Goal: Information Seeking & Learning: Learn about a topic

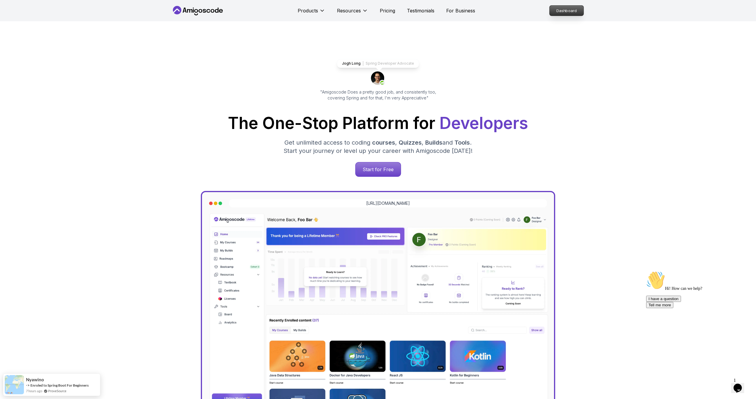
click at [563, 9] on p "Dashboard" at bounding box center [566, 11] width 34 height 10
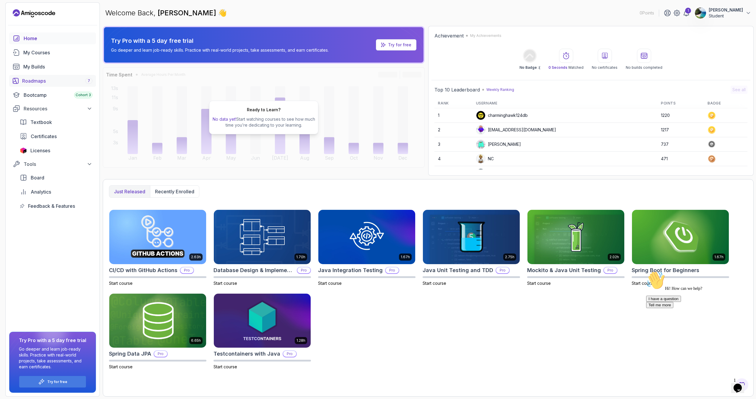
click at [29, 79] on div "Roadmaps 7" at bounding box center [57, 80] width 70 height 7
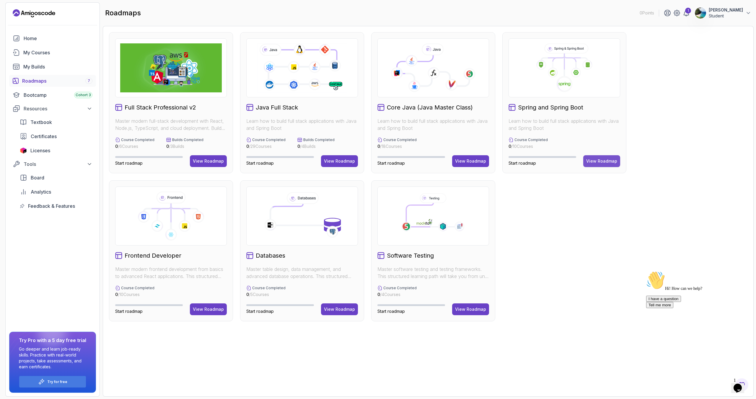
click at [603, 161] on div "View Roadmap" at bounding box center [601, 161] width 31 height 6
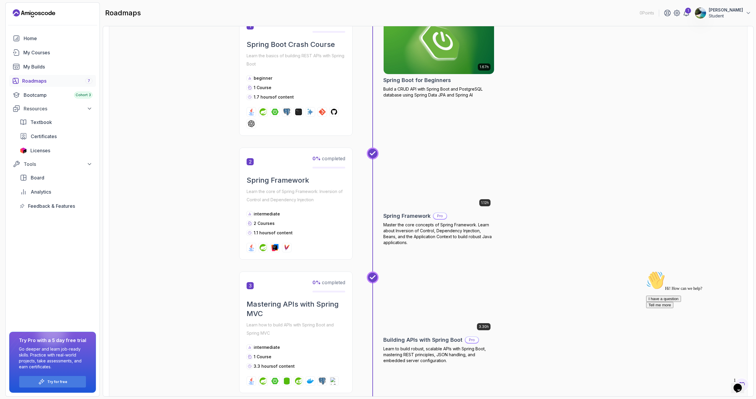
scroll to position [252, 0]
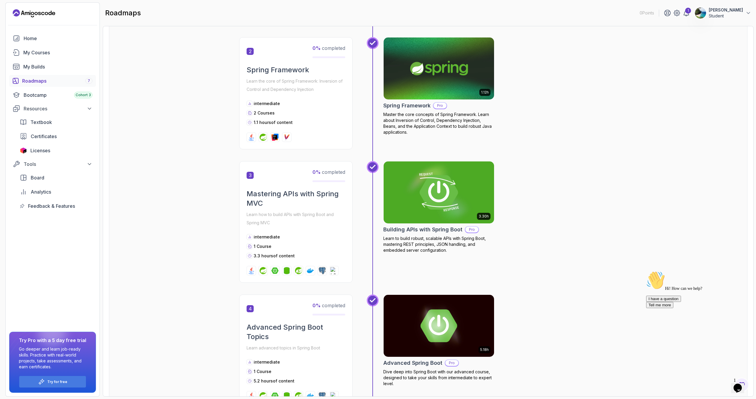
click at [427, 230] on h2 "Building APIs with Spring Boot" at bounding box center [422, 230] width 79 height 8
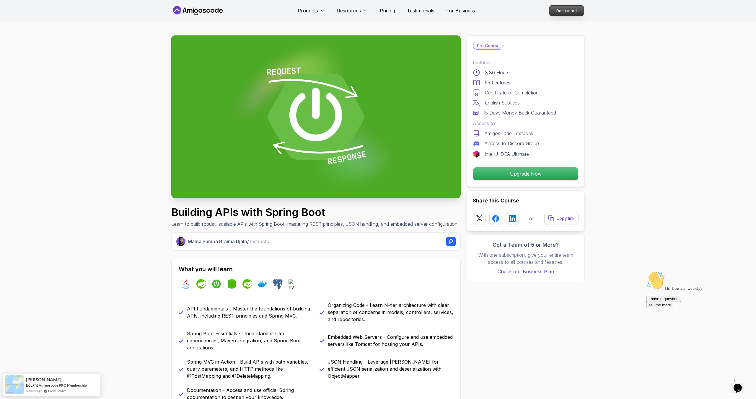
click at [562, 9] on p "Dashboard" at bounding box center [566, 11] width 34 height 10
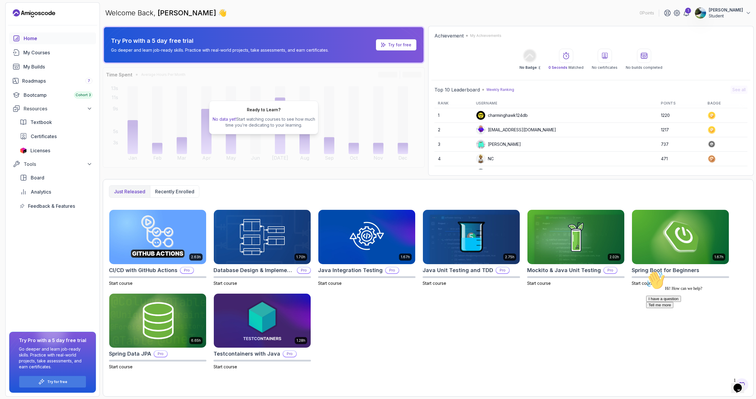
click at [730, 17] on p "Student" at bounding box center [726, 16] width 34 height 6
click at [699, 54] on p "Billing" at bounding box center [702, 57] width 13 height 7
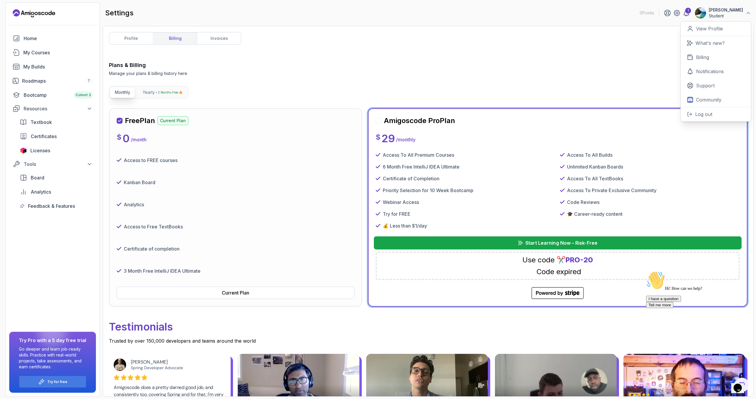
click at [518, 246] on button "Start Learning Now – Risk-Free" at bounding box center [558, 242] width 368 height 13
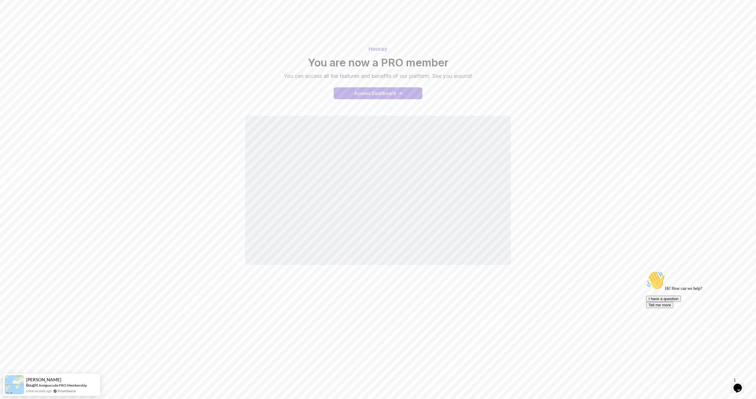
click at [372, 88] on button "Access Dashboard" at bounding box center [378, 93] width 89 height 12
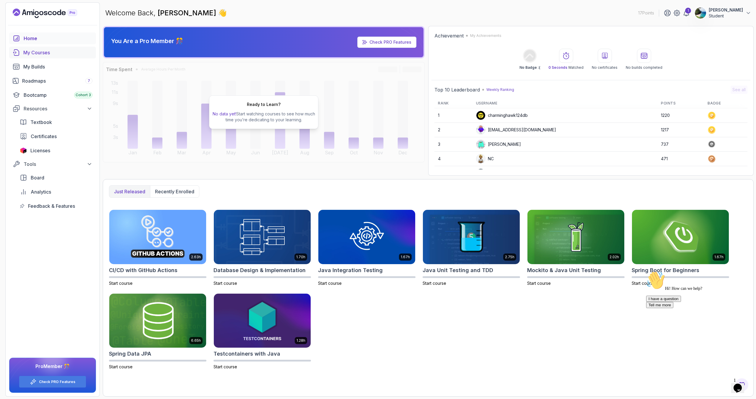
click at [43, 55] on div "My Courses" at bounding box center [57, 52] width 69 height 7
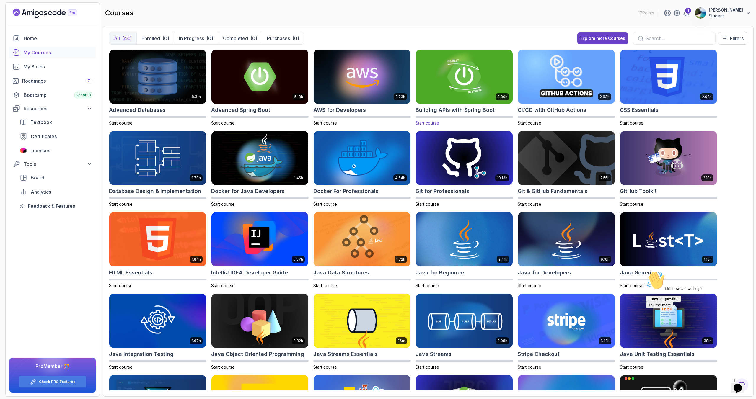
click at [446, 81] on img at bounding box center [464, 76] width 102 height 57
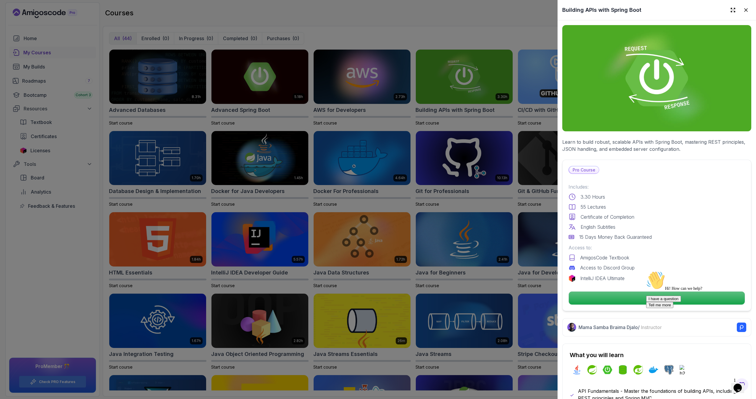
click at [649, 297] on div "Hi! How can we help? I have a question Tell me more" at bounding box center [699, 289] width 106 height 37
click at [665, 297] on div "Hi! How can we help? I have a question Tell me more" at bounding box center [699, 289] width 106 height 37
click at [646, 302] on div "Hi! How can we help? I have a question Tell me more" at bounding box center [699, 289] width 106 height 37
click at [646, 297] on div "Hi! How can we help? I have a question Tell me more" at bounding box center [699, 289] width 106 height 37
click at [646, 271] on icon "Chat attention grabber" at bounding box center [646, 271] width 0 height 0
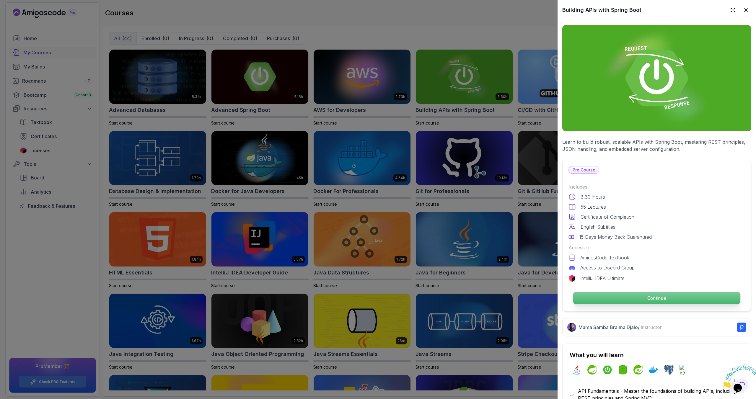
click at [673, 299] on p "Continue" at bounding box center [656, 298] width 167 height 12
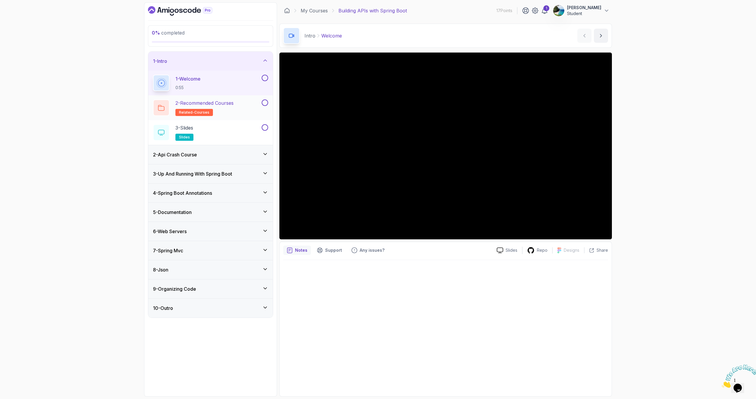
click at [264, 102] on button at bounding box center [265, 102] width 6 height 6
click at [264, 125] on button at bounding box center [265, 127] width 6 height 6
click at [260, 154] on div "2 - Api Crash Course" at bounding box center [210, 154] width 115 height 7
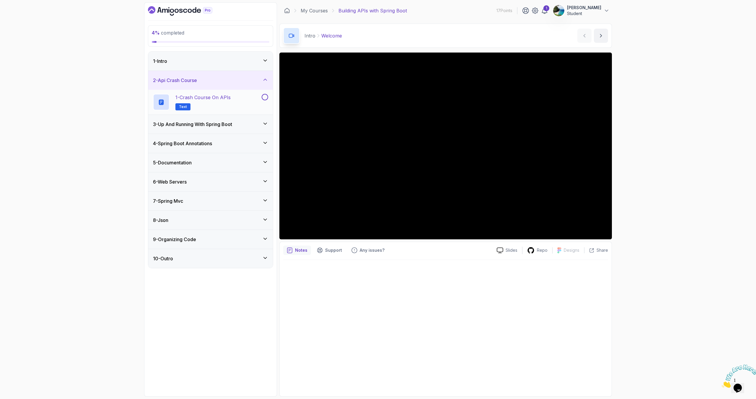
click at [263, 97] on button at bounding box center [265, 97] width 6 height 6
click at [254, 122] on div "3 - Up And Running With Spring Boot" at bounding box center [210, 124] width 115 height 7
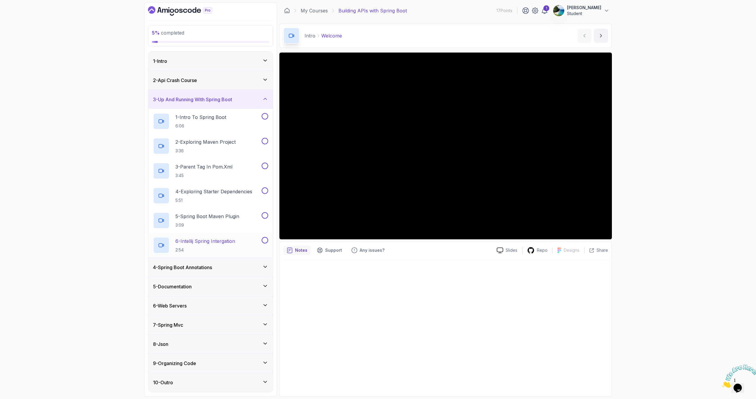
click at [263, 241] on button at bounding box center [265, 240] width 6 height 6
click at [265, 214] on button at bounding box center [265, 215] width 6 height 6
click at [266, 191] on button at bounding box center [265, 190] width 6 height 6
click at [266, 164] on button at bounding box center [265, 166] width 6 height 6
click at [266, 142] on button at bounding box center [265, 141] width 6 height 6
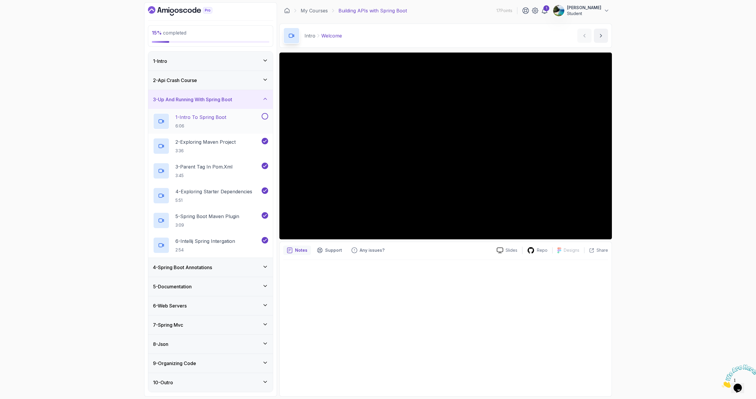
click at [266, 115] on button at bounding box center [265, 116] width 6 height 6
click at [242, 99] on div "3 - Up And Running With Spring Boot" at bounding box center [210, 99] width 115 height 7
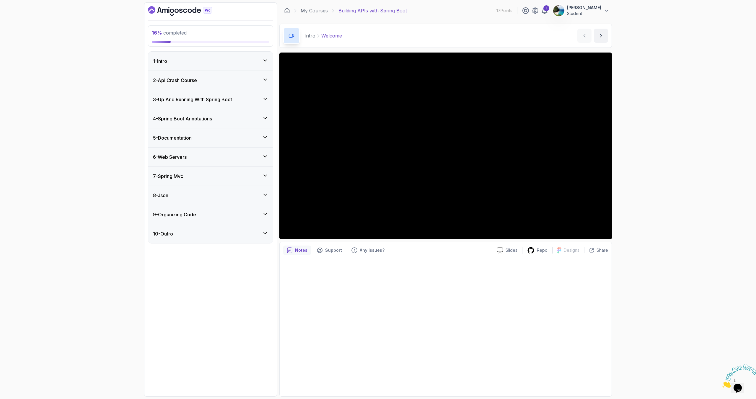
click at [231, 125] on div "4 - Spring Boot Annotations" at bounding box center [210, 118] width 125 height 19
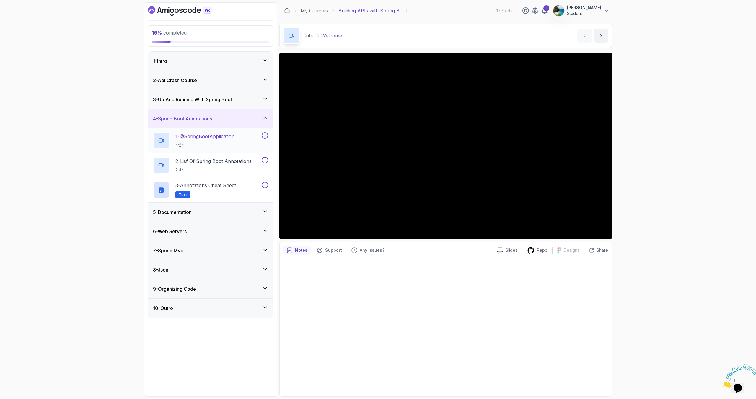
click at [265, 134] on button at bounding box center [265, 135] width 6 height 6
click at [264, 163] on div at bounding box center [264, 160] width 8 height 6
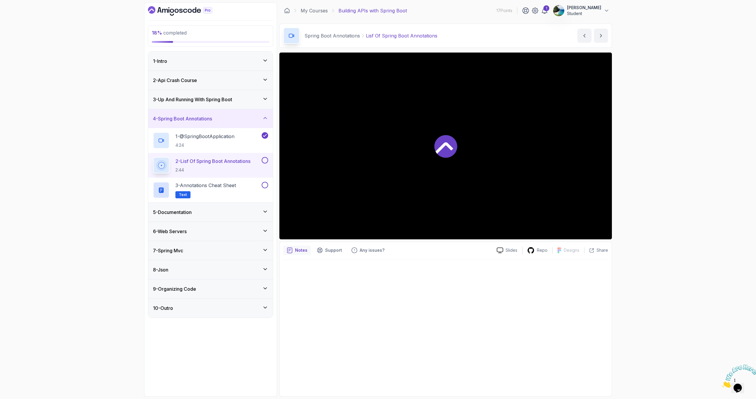
click at [266, 161] on button at bounding box center [265, 160] width 6 height 6
click at [265, 185] on button at bounding box center [265, 185] width 6 height 6
click at [204, 218] on div "5 - Documentation" at bounding box center [210, 212] width 125 height 19
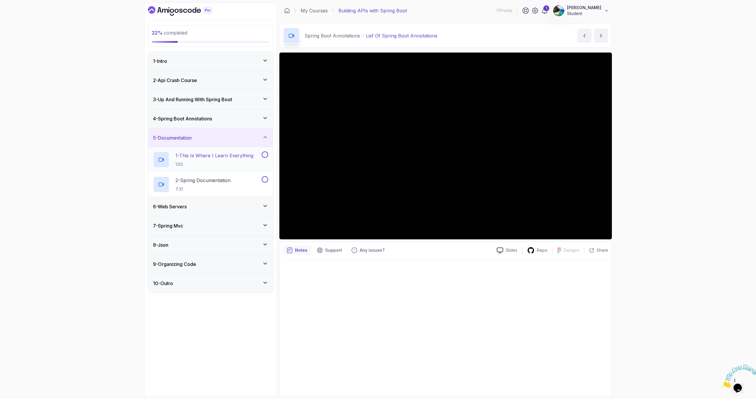
click at [265, 154] on button at bounding box center [265, 154] width 6 height 6
click at [265, 179] on button at bounding box center [265, 179] width 6 height 6
click at [225, 209] on div "6 - Web Servers" at bounding box center [210, 206] width 115 height 7
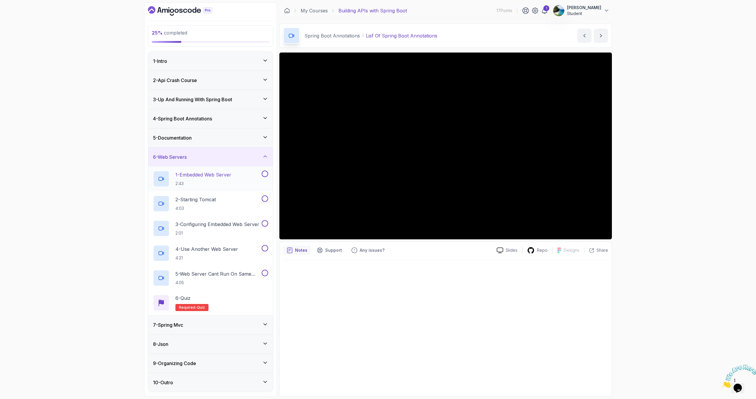
click at [267, 174] on button at bounding box center [265, 174] width 6 height 6
click at [265, 200] on button at bounding box center [265, 198] width 6 height 6
click at [265, 223] on button at bounding box center [265, 223] width 6 height 6
click at [264, 249] on button at bounding box center [265, 248] width 6 height 6
click at [264, 272] on button at bounding box center [265, 273] width 6 height 6
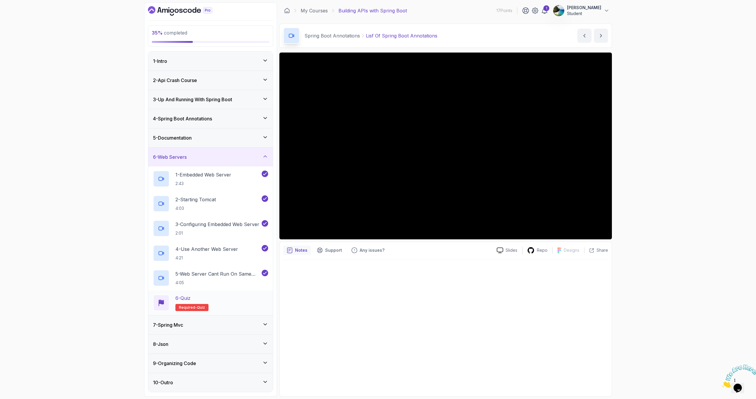
click at [231, 298] on div "6 - Quiz Required- quiz" at bounding box center [210, 303] width 115 height 17
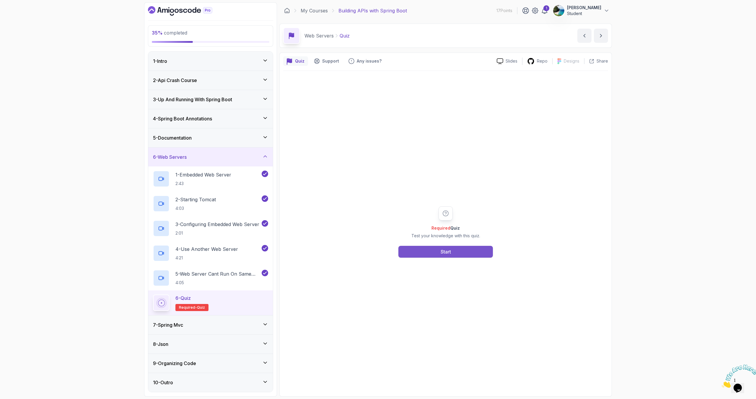
click at [433, 251] on button "Start" at bounding box center [445, 252] width 94 height 12
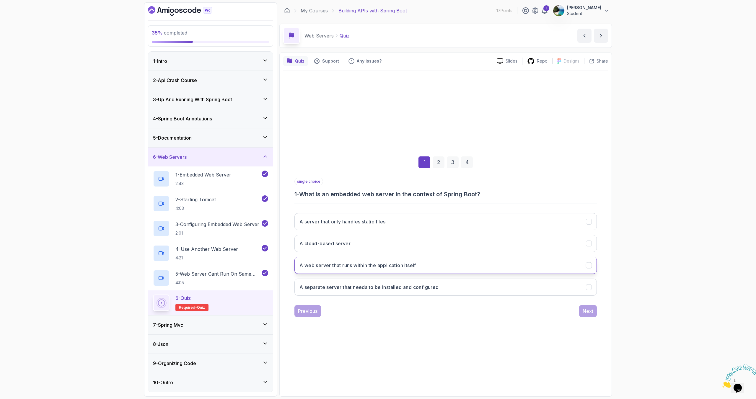
click at [355, 269] on button "A web server that runs within the application itself" at bounding box center [445, 265] width 302 height 17
click at [585, 309] on div "Next" at bounding box center [587, 311] width 11 height 7
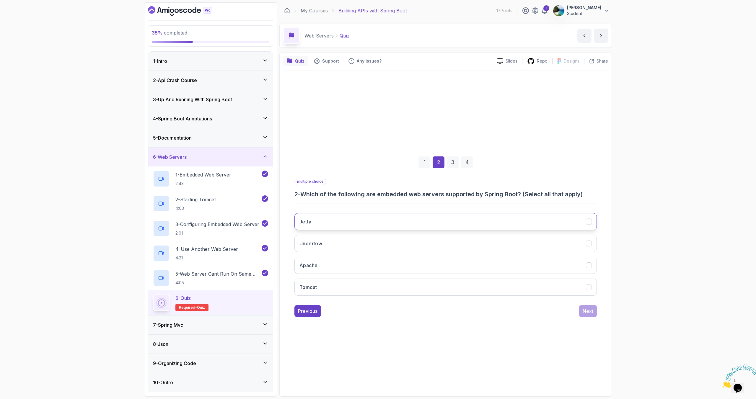
click at [352, 221] on button "Jetty" at bounding box center [445, 221] width 302 height 17
click at [348, 263] on button "Apache" at bounding box center [445, 265] width 302 height 17
click at [344, 282] on button "Tomcat" at bounding box center [445, 287] width 302 height 17
click at [588, 309] on div "Next" at bounding box center [587, 311] width 11 height 7
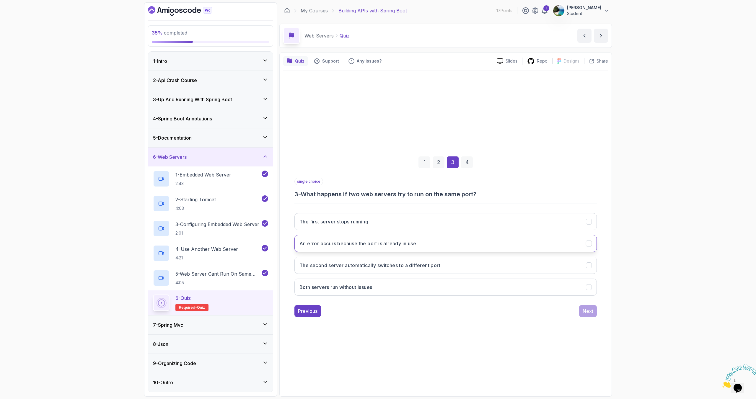
click at [405, 247] on button "An error occurs because the port is already in use" at bounding box center [445, 243] width 302 height 17
click at [584, 312] on div "Next" at bounding box center [587, 311] width 11 height 7
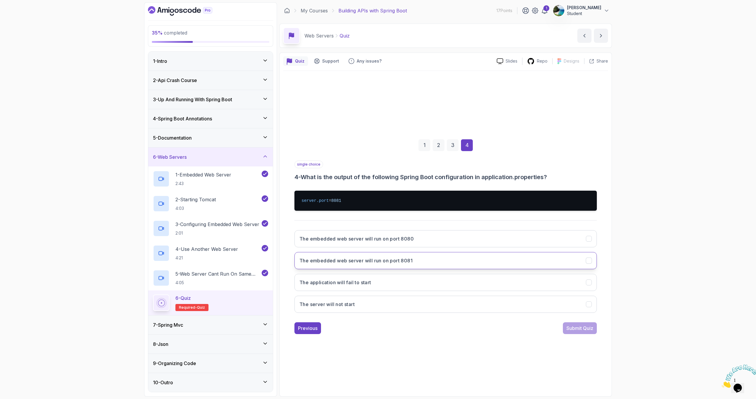
click at [410, 259] on h3 "The embedded web server will run on port 8081" at bounding box center [355, 260] width 113 height 7
click at [571, 327] on div "Submit Quiz" at bounding box center [579, 328] width 27 height 7
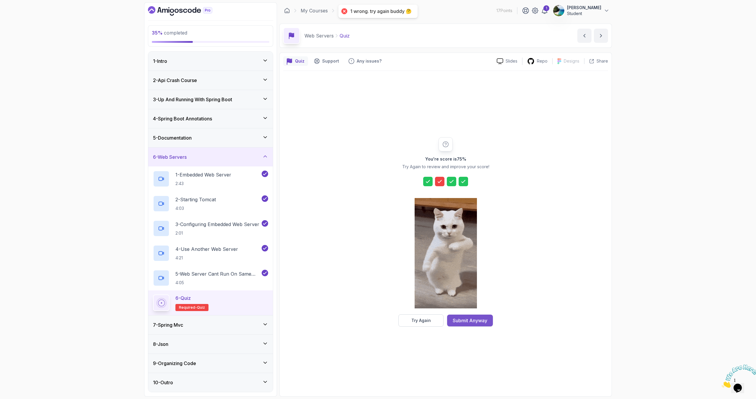
click at [482, 323] on div "Submit Anyway" at bounding box center [470, 320] width 35 height 7
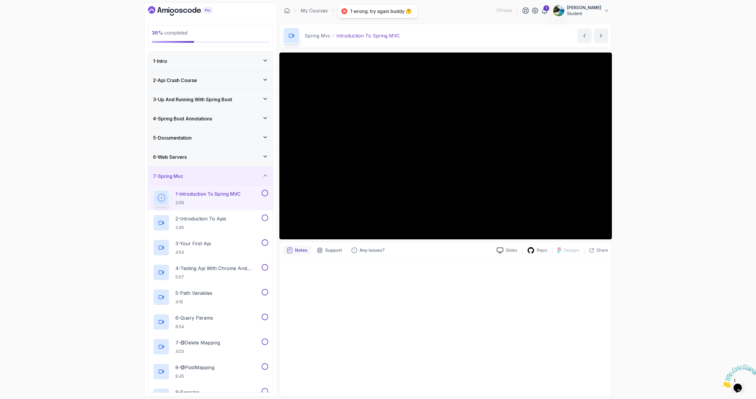
scroll to position [63, 0]
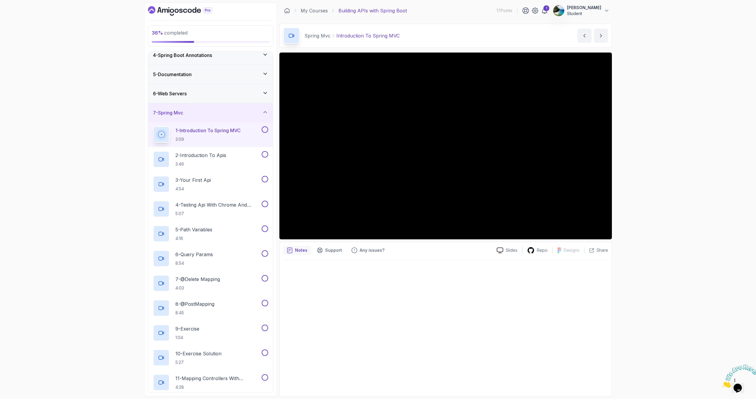
click at [264, 129] on button at bounding box center [265, 129] width 6 height 6
click at [264, 151] on button at bounding box center [265, 154] width 6 height 6
click at [264, 183] on button "3 - Your First Api 4:54" at bounding box center [210, 184] width 115 height 17
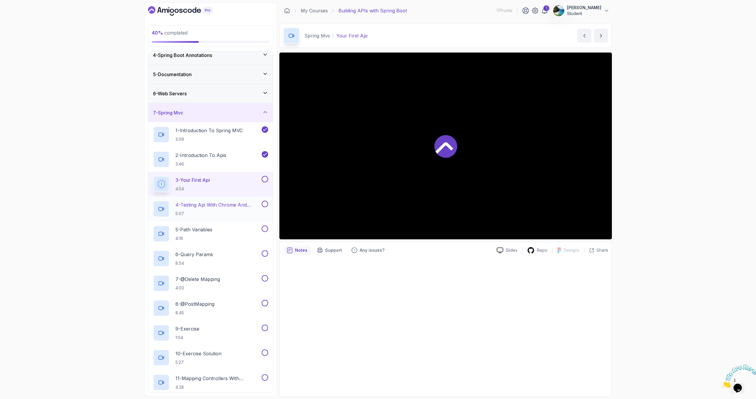
click at [265, 203] on button at bounding box center [265, 204] width 6 height 6
click at [264, 229] on button at bounding box center [265, 229] width 6 height 6
click at [264, 177] on button at bounding box center [265, 179] width 6 height 6
click at [266, 254] on button at bounding box center [265, 253] width 6 height 6
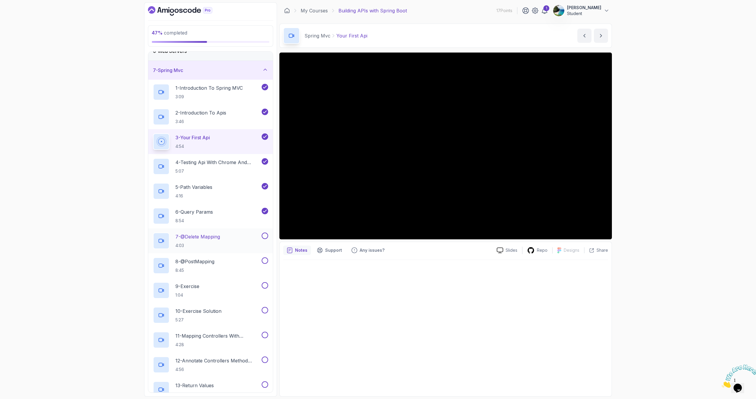
scroll to position [115, 0]
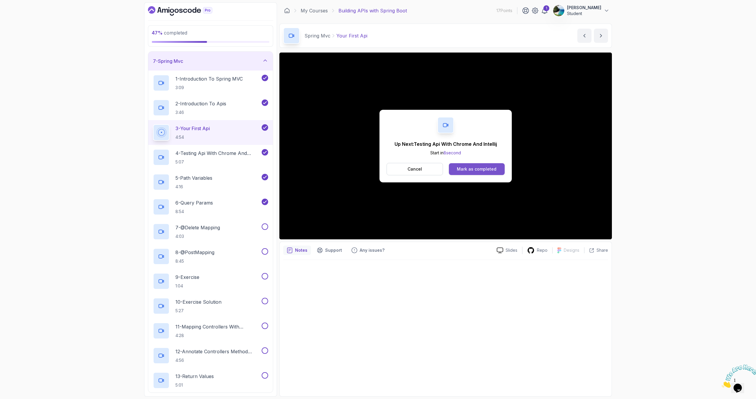
click at [472, 168] on div "Mark as completed" at bounding box center [477, 169] width 40 height 6
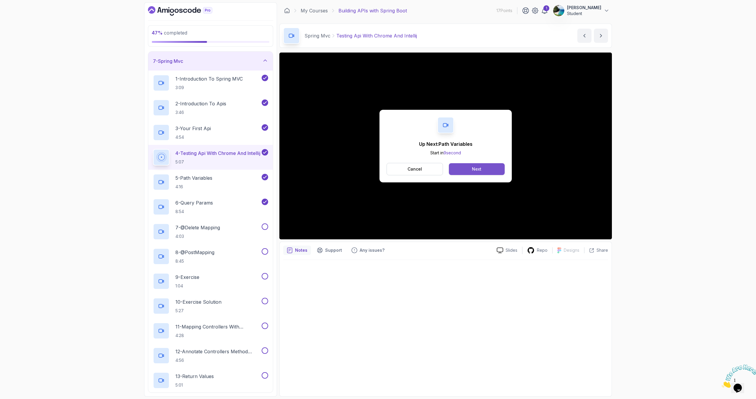
click at [484, 170] on button "Next" at bounding box center [477, 169] width 56 height 12
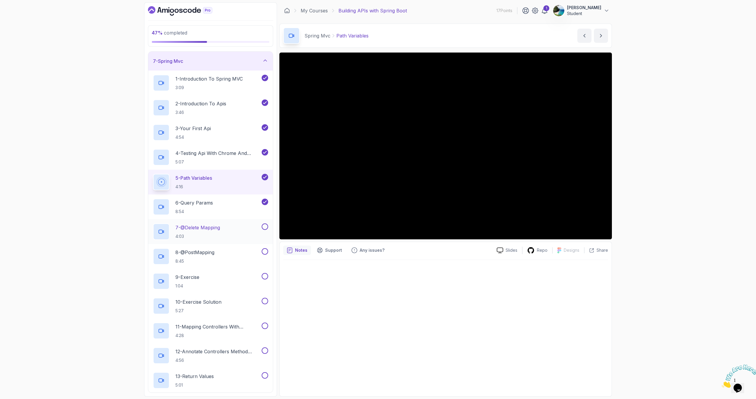
click at [220, 231] on h2 "7 - @Delete Mapping 4:03" at bounding box center [197, 231] width 45 height 15
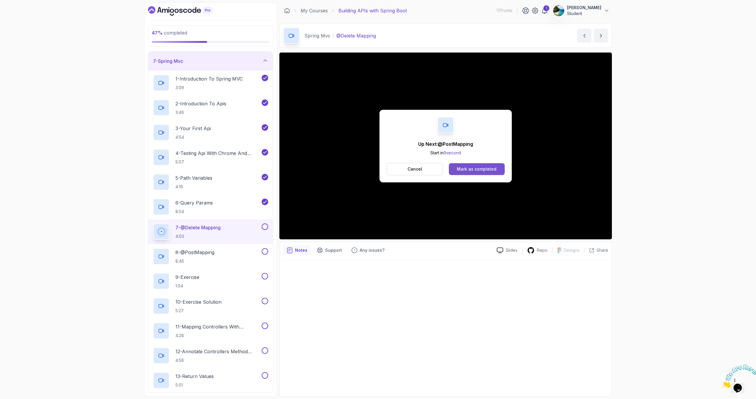
click at [464, 169] on div "Mark as completed" at bounding box center [477, 169] width 40 height 6
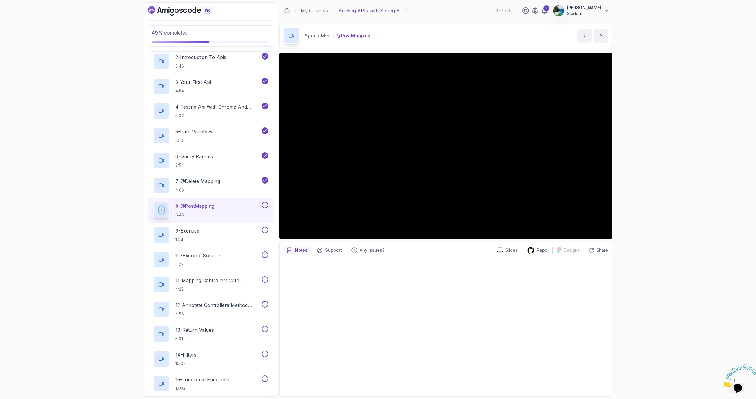
scroll to position [154, 0]
